Goal: Transaction & Acquisition: Purchase product/service

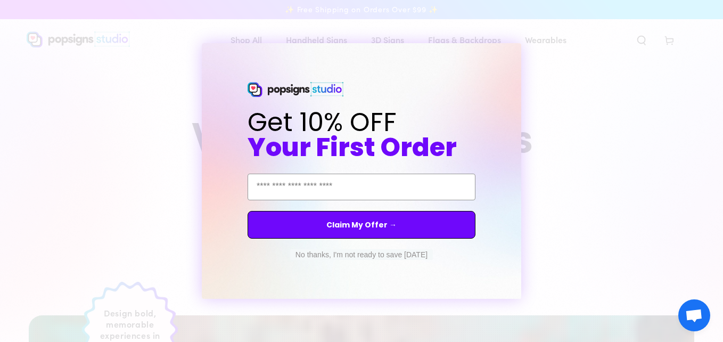
click at [366, 253] on button "No thanks, I'm not ready to save [DATE]" at bounding box center [361, 254] width 143 height 11
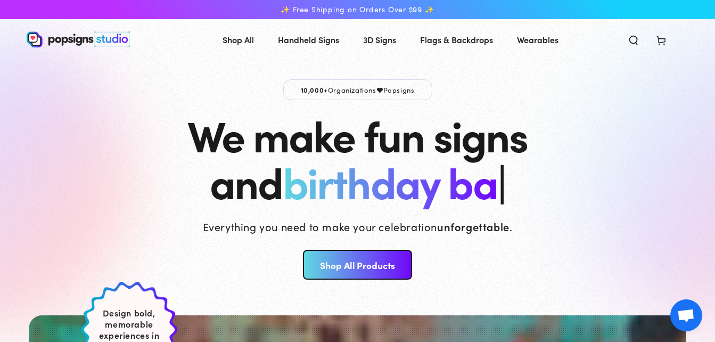
click at [372, 259] on link "Shop All Products" at bounding box center [357, 265] width 109 height 30
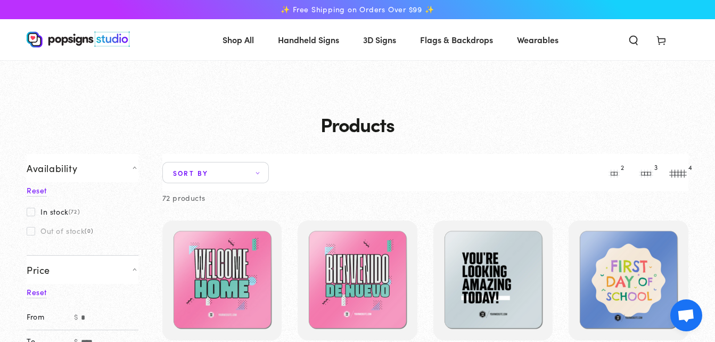
click at [258, 171] on icon at bounding box center [257, 172] width 6 height 3
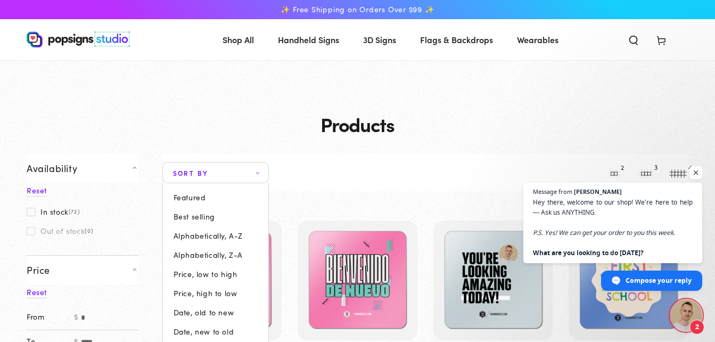
click at [697, 175] on span "Open chat" at bounding box center [695, 172] width 13 height 13
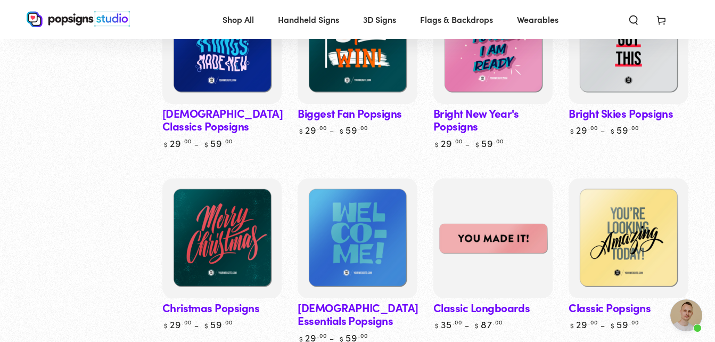
scroll to position [455, 0]
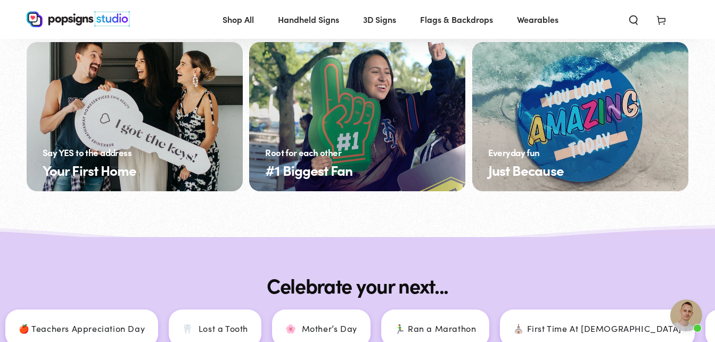
scroll to position [4115, 0]
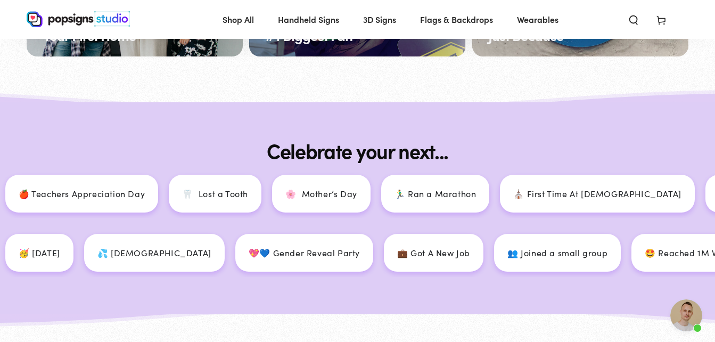
click at [496, 196] on div "⛪ First Time At [DEMOGRAPHIC_DATA]" at bounding box center [593, 194] width 194 height 38
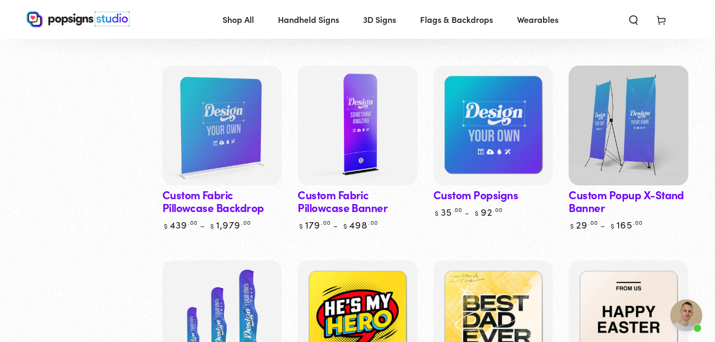
scroll to position [1160, 0]
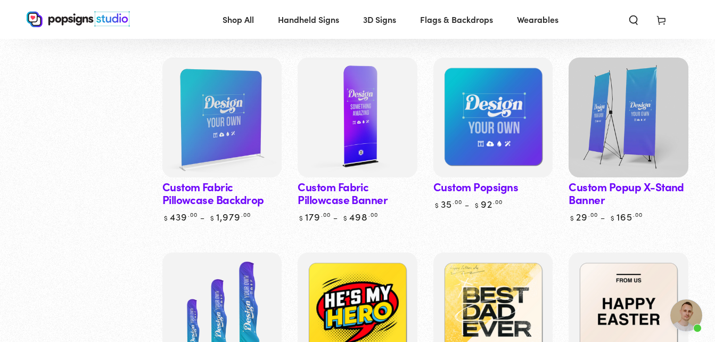
click at [603, 153] on img at bounding box center [628, 117] width 123 height 123
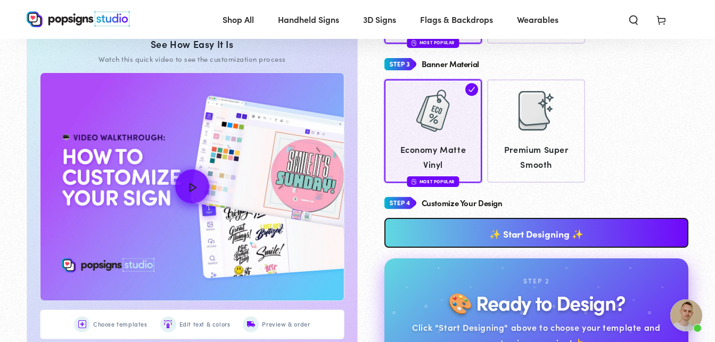
scroll to position [396, 0]
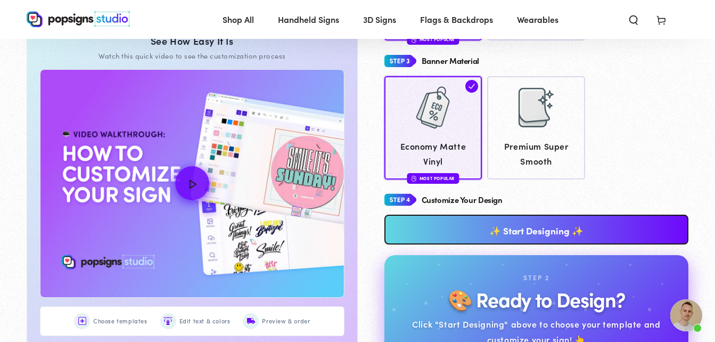
click at [521, 236] on link "✨ Start Designing ✨" at bounding box center [536, 229] width 304 height 30
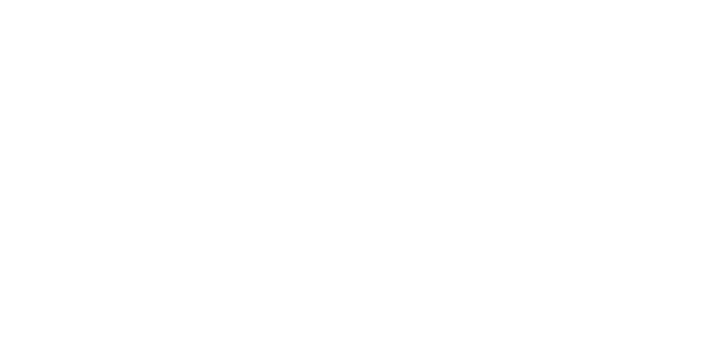
scroll to position [0, 0]
type textarea "An ancient tree with a door leading to a magical world"
